Goal: Task Accomplishment & Management: Manage account settings

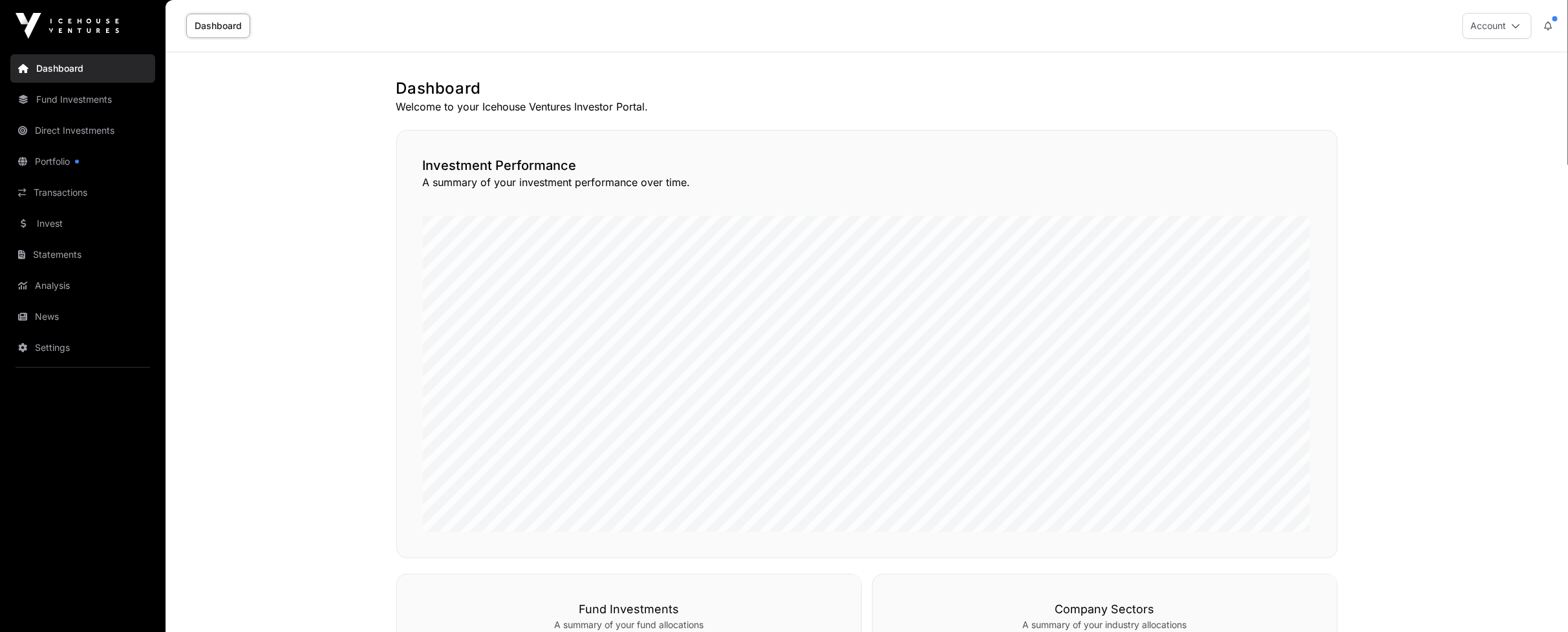
click at [1546, 22] on icon at bounding box center [1548, 25] width 8 height 9
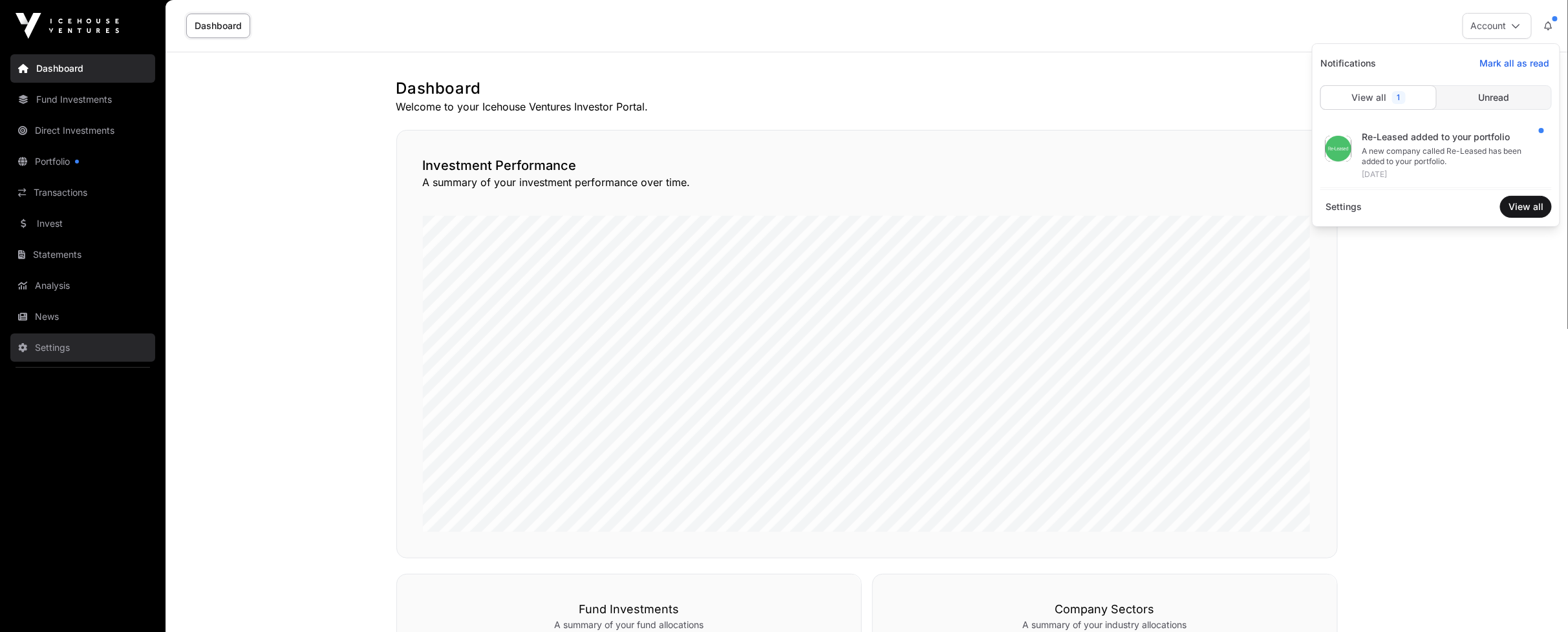
click at [50, 343] on link "Settings" at bounding box center [82, 347] width 145 height 28
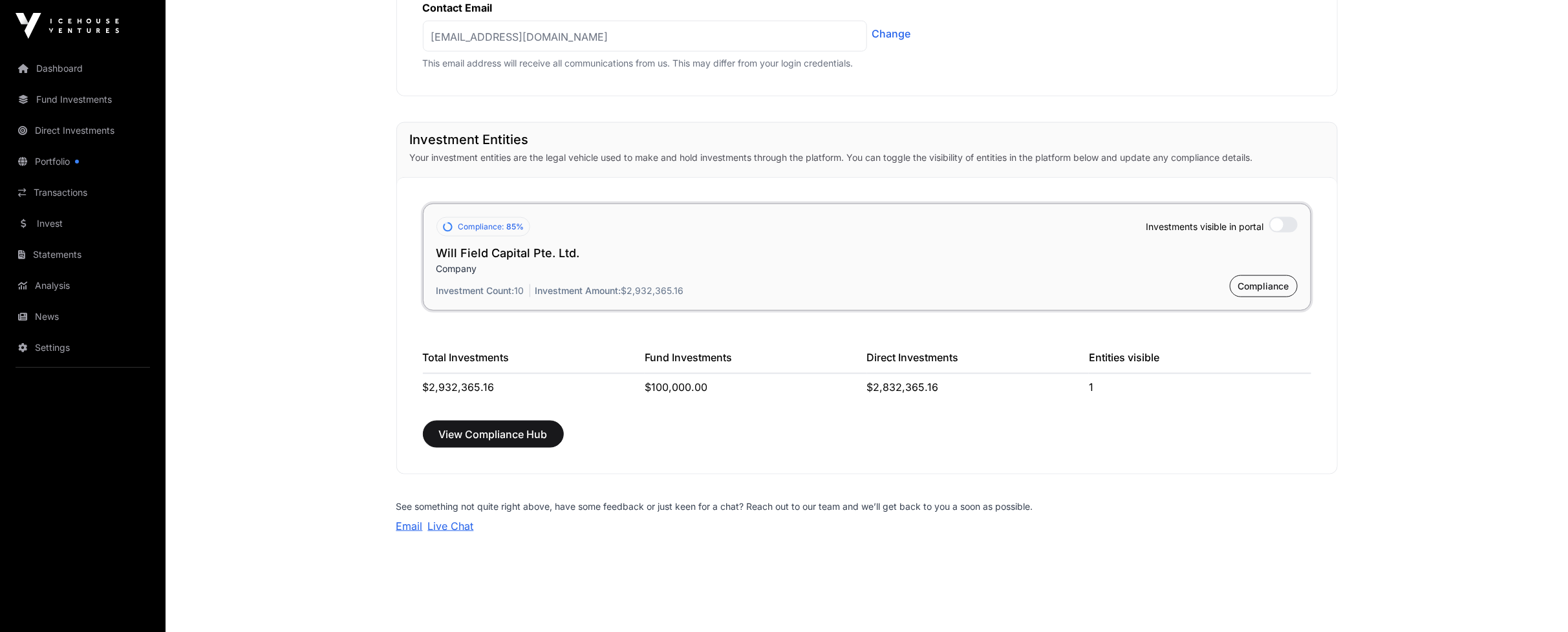
scroll to position [923, 0]
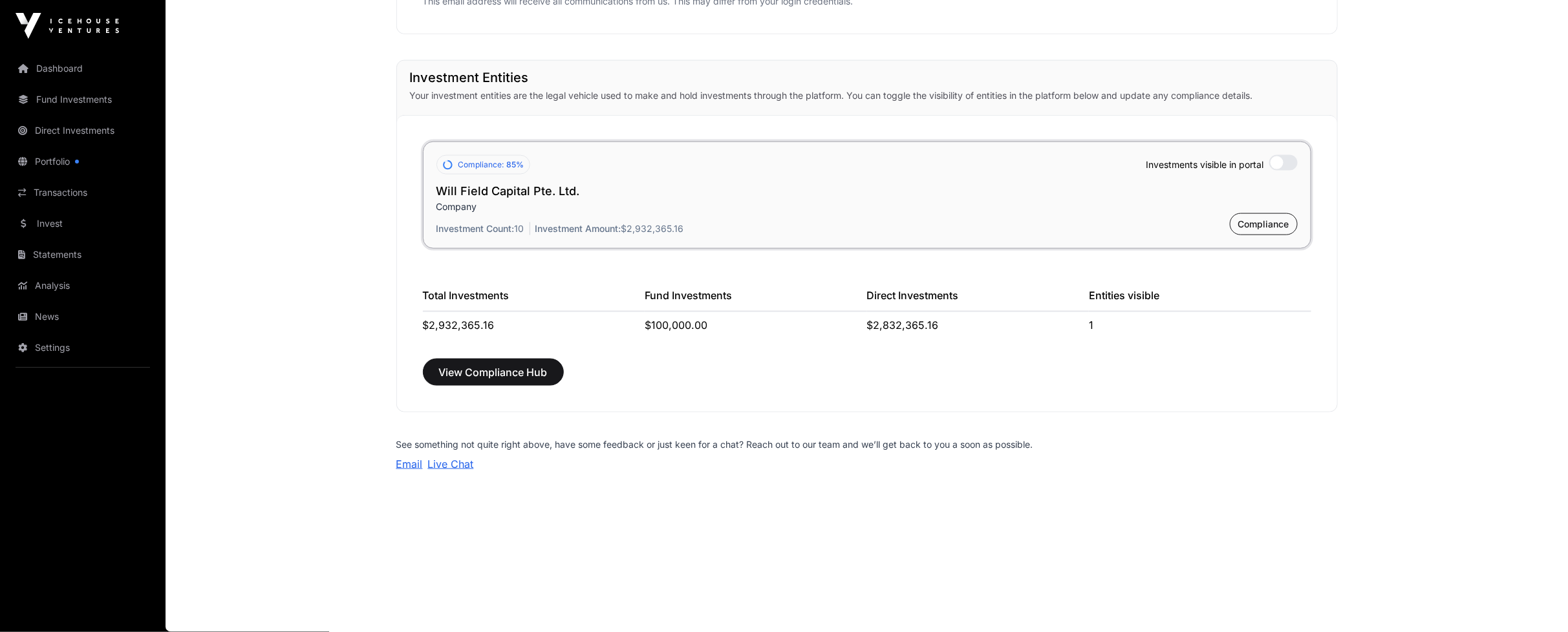
click at [58, 345] on link "Settings" at bounding box center [82, 347] width 145 height 28
click at [52, 17] on img at bounding box center [67, 26] width 103 height 26
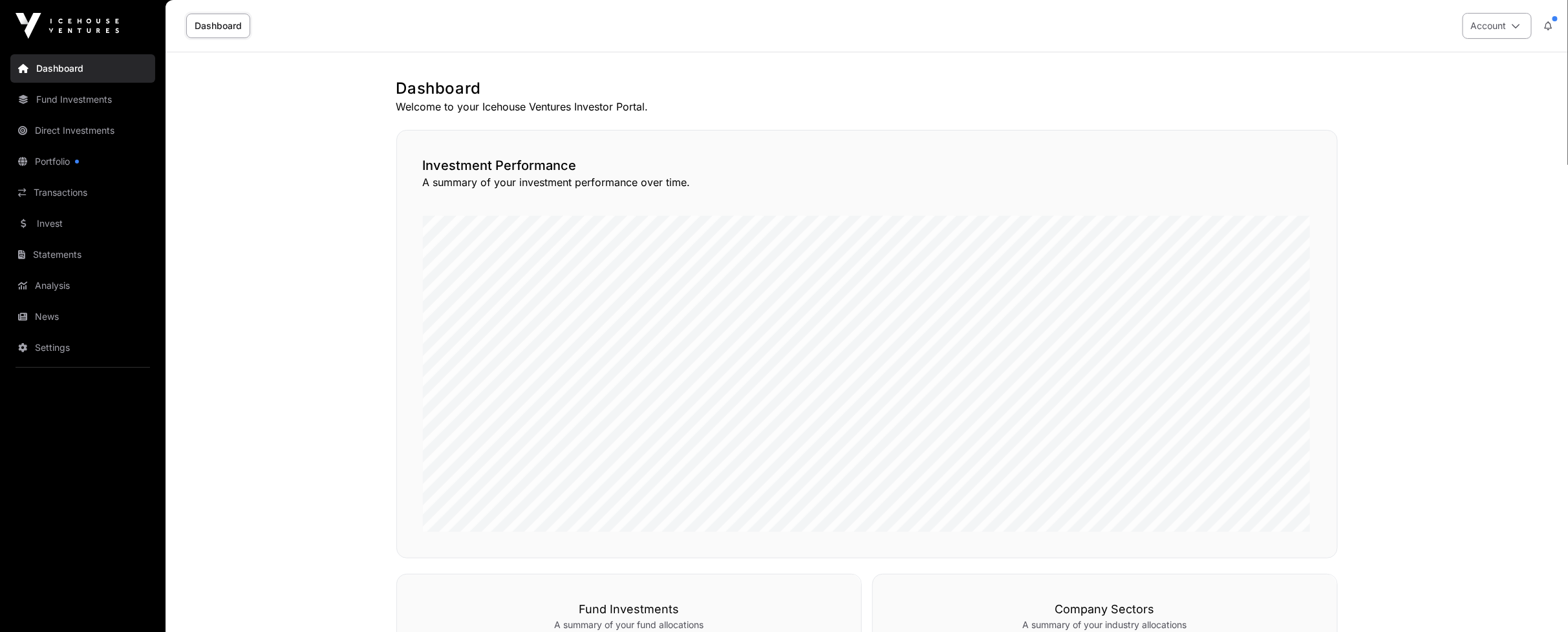
click at [1520, 26] on button "Account" at bounding box center [1497, 26] width 69 height 26
click at [1423, 174] on span "Sign Out" at bounding box center [1415, 181] width 37 height 13
click at [46, 183] on link "Transactions" at bounding box center [82, 192] width 145 height 28
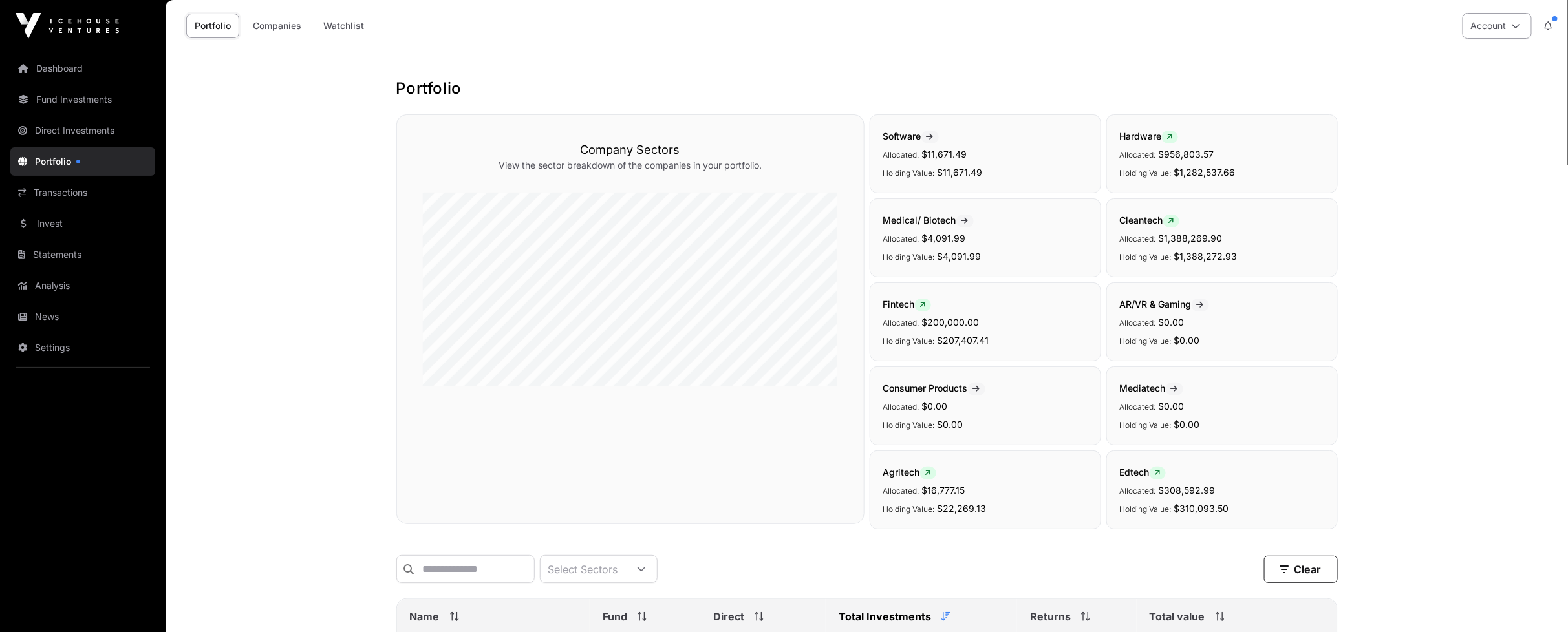
click at [1482, 21] on button "Account" at bounding box center [1497, 26] width 69 height 26
click at [1413, 176] on span "Sign Out" at bounding box center [1415, 181] width 37 height 13
